Goal: Task Accomplishment & Management: Use online tool/utility

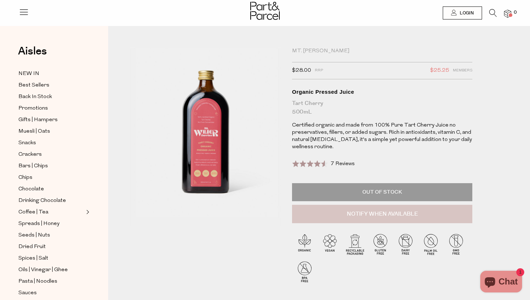
click at [378, 216] on button "Notify When Available" at bounding box center [382, 214] width 180 height 19
type input "Notify when available"
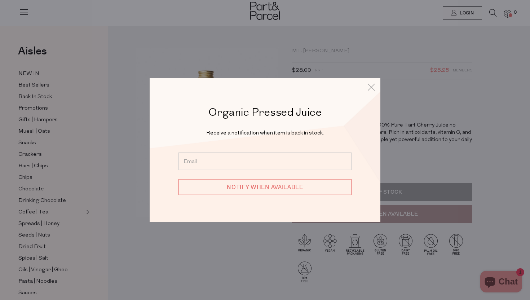
click at [233, 159] on input "email" at bounding box center [265, 161] width 173 height 18
type input "[US_STATE][EMAIL_ADDRESS][DOMAIN_NAME]"
click at [250, 187] on input "Notify when available" at bounding box center [265, 187] width 173 height 16
type input "We will be in touch"
click at [372, 85] on icon at bounding box center [371, 87] width 11 height 10
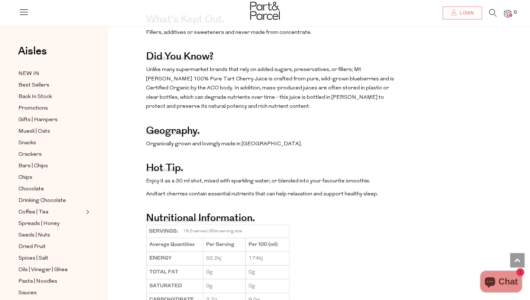
scroll to position [444, 0]
